Goal: Information Seeking & Learning: Learn about a topic

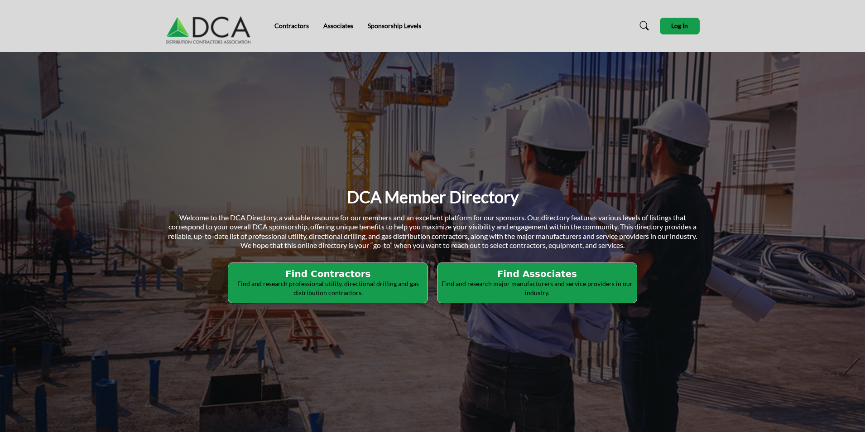
drag, startPoint x: 529, startPoint y: 277, endPoint x: 356, endPoint y: 283, distance: 173.1
click at [356, 283] on p "Find and research professional utility, directional drilling and gas distributi…" at bounding box center [328, 288] width 194 height 18
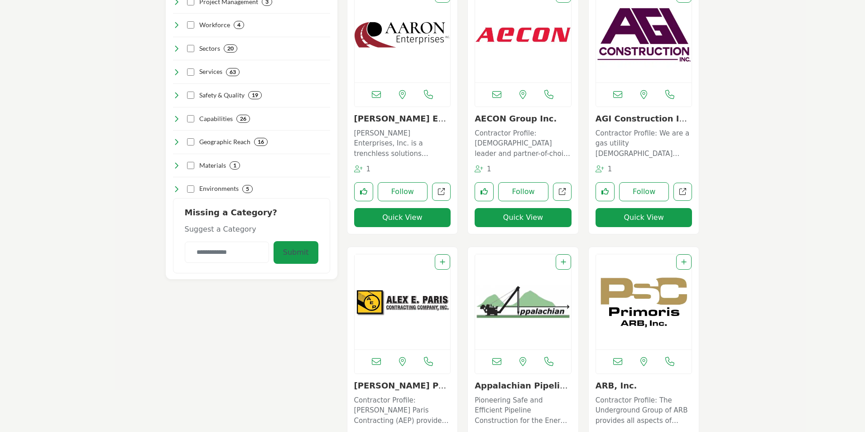
scroll to position [362, 0]
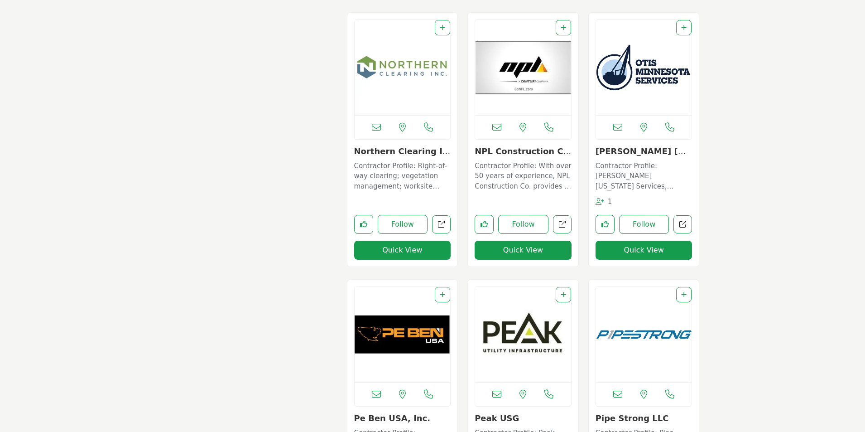
scroll to position [4218, 0]
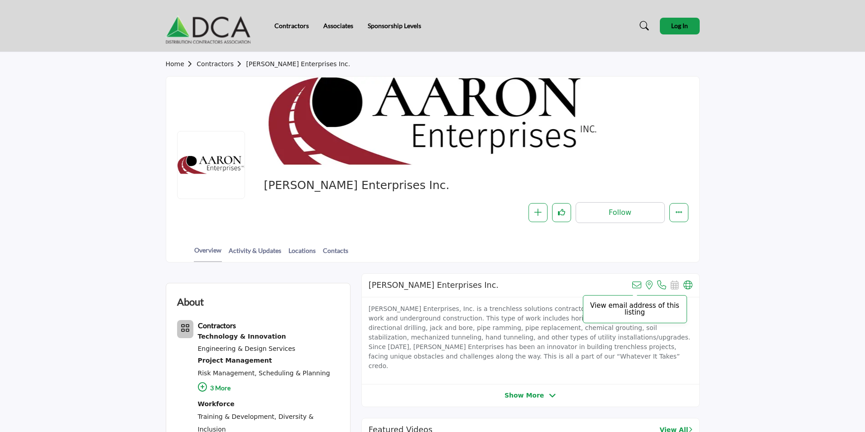
click at [638, 283] on icon at bounding box center [636, 284] width 9 height 9
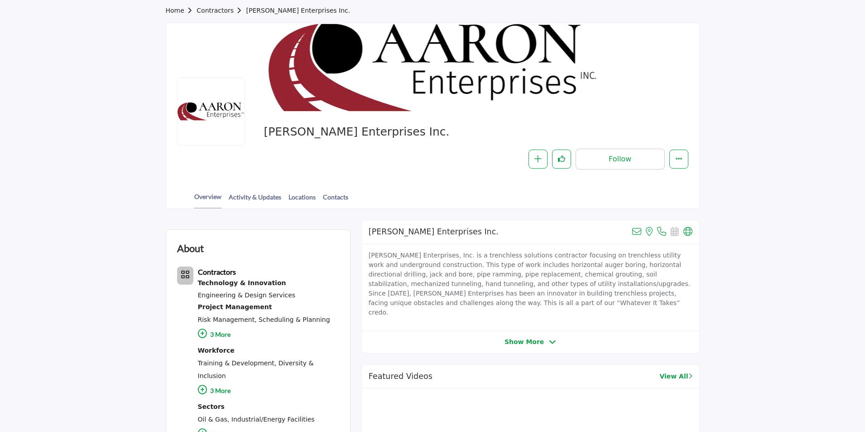
scroll to position [136, 0]
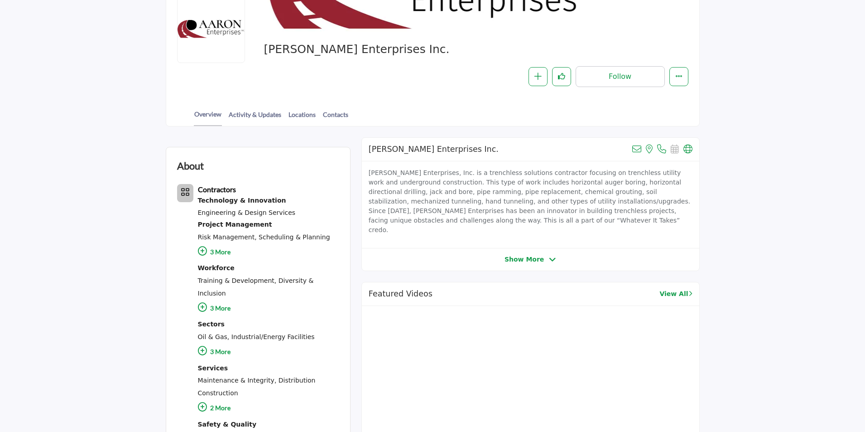
scroll to position [136, 0]
click at [549, 255] on icon at bounding box center [552, 259] width 7 height 8
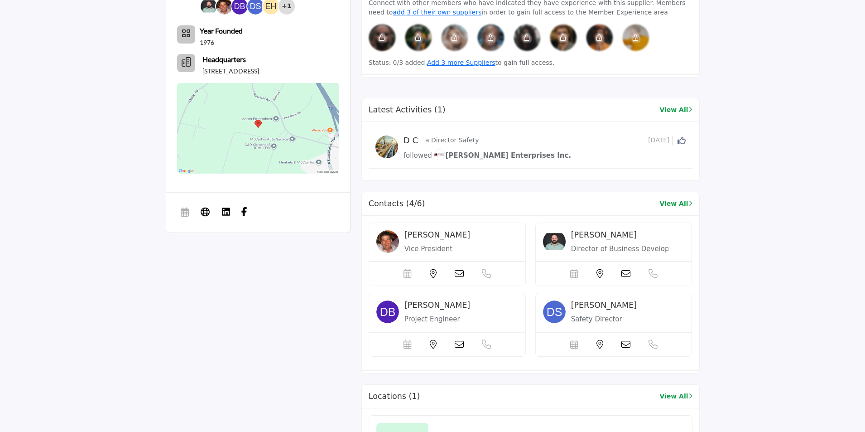
scroll to position [906, 0]
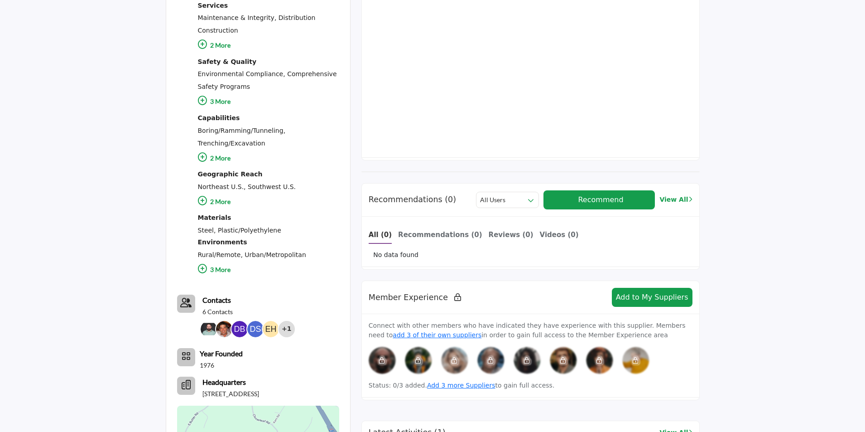
click at [736, 221] on section "About Contractors Technology & Innovation Engineering & Design Services , , ," at bounding box center [432, 295] width 865 height 1062
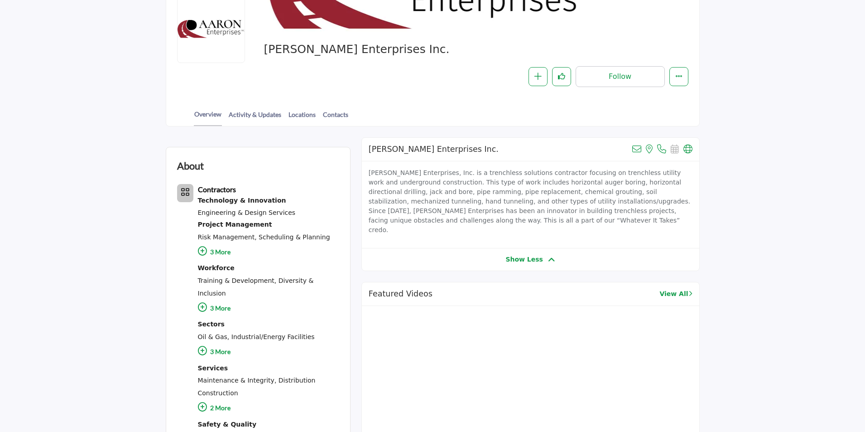
scroll to position [0, 0]
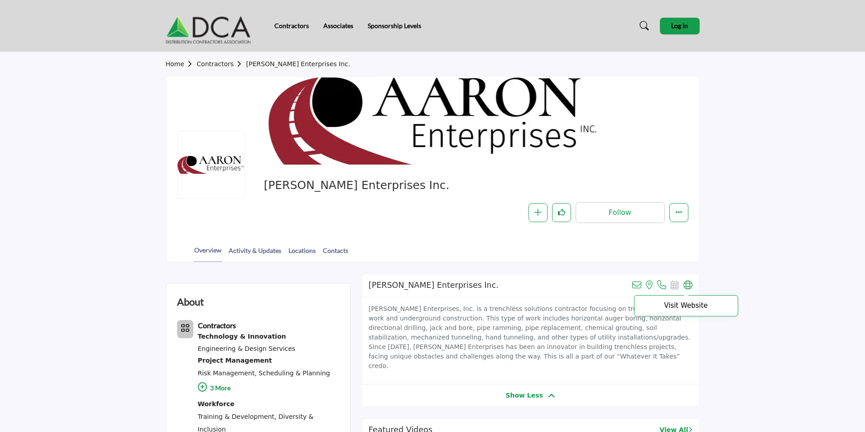
click at [688, 282] on icon at bounding box center [687, 284] width 9 height 9
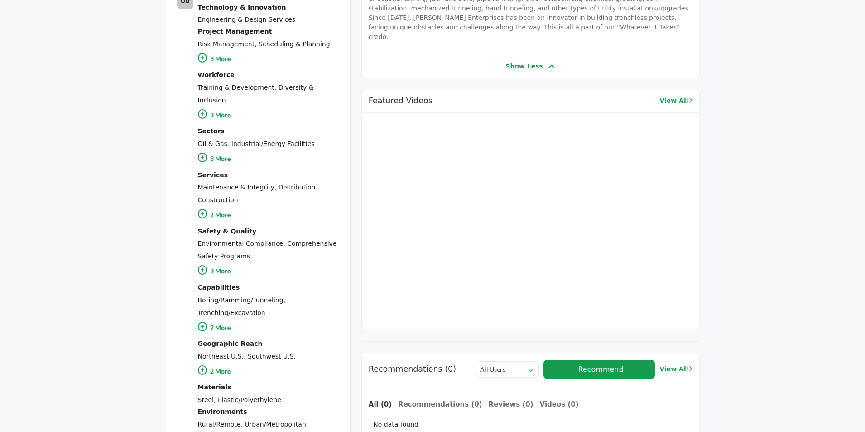
scroll to position [226, 0]
